Goal: Navigation & Orientation: Find specific page/section

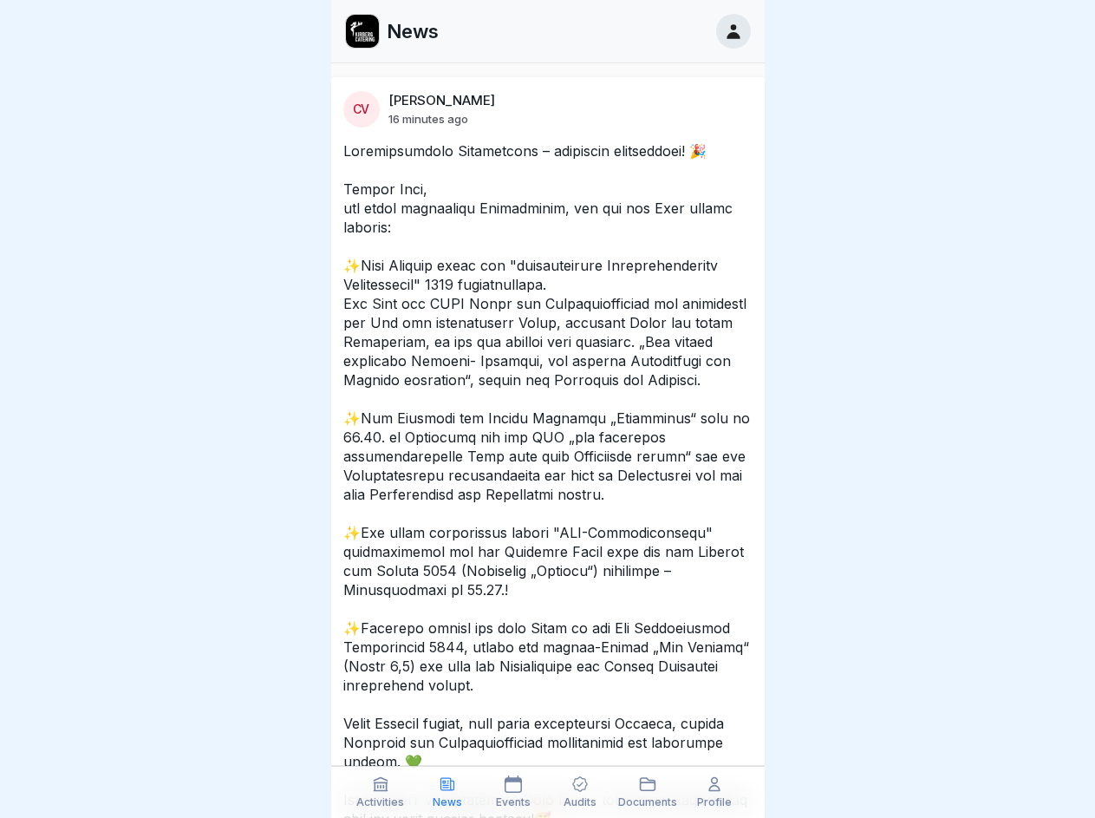
click at [547, 408] on p at bounding box center [547, 484] width 409 height 687
click at [381, 792] on icon at bounding box center [380, 783] width 17 height 17
click at [447, 792] on icon at bounding box center [447, 783] width 17 height 17
click at [513, 792] on icon at bounding box center [513, 783] width 17 height 17
click at [580, 792] on icon at bounding box center [581, 785] width 16 height 16
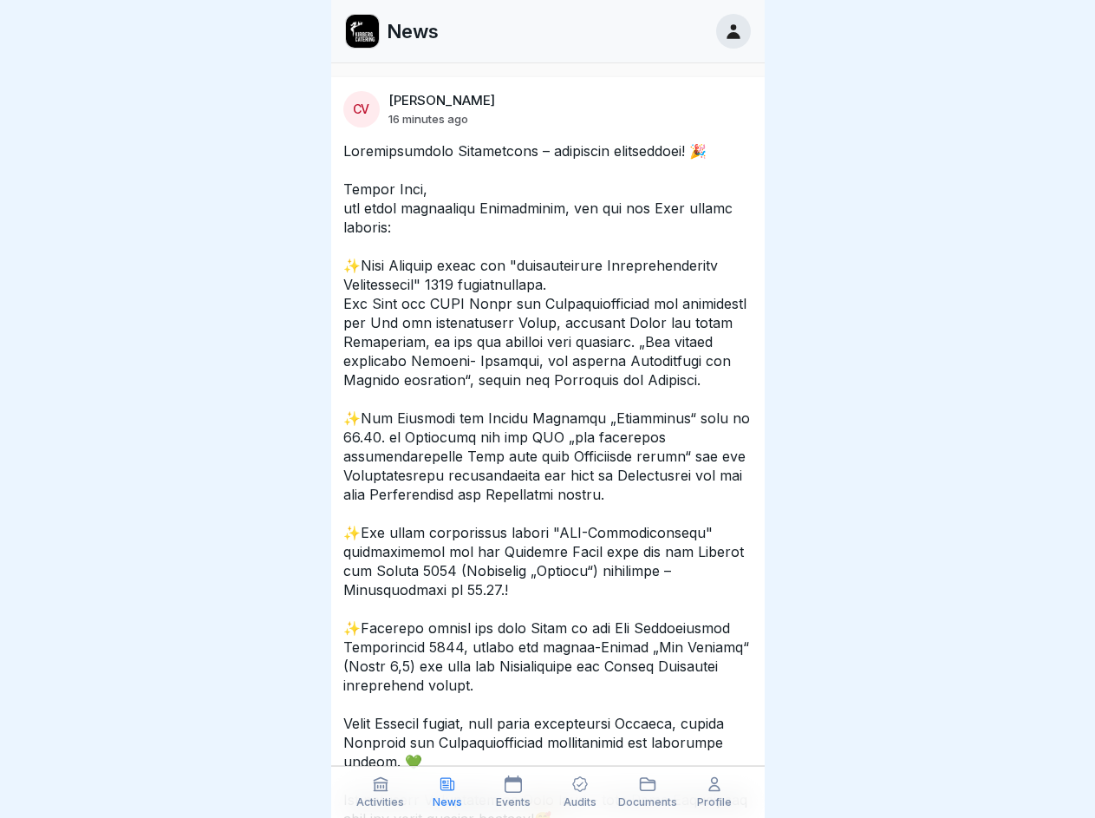
click at [648, 792] on icon at bounding box center [647, 783] width 17 height 17
click at [714, 792] on icon at bounding box center [714, 783] width 17 height 17
